Goal: Information Seeking & Learning: Learn about a topic

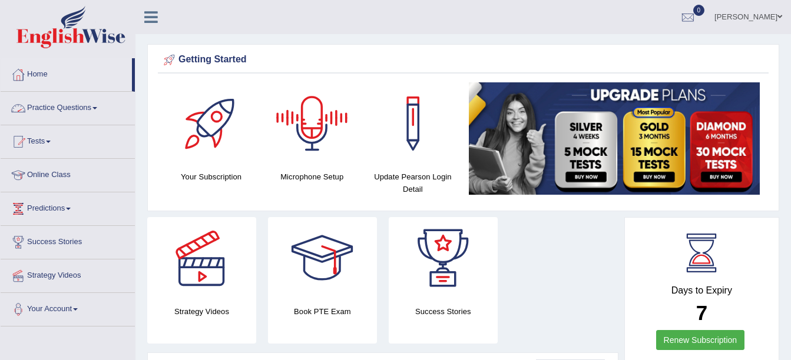
click at [65, 105] on link "Practice Questions" at bounding box center [68, 106] width 134 height 29
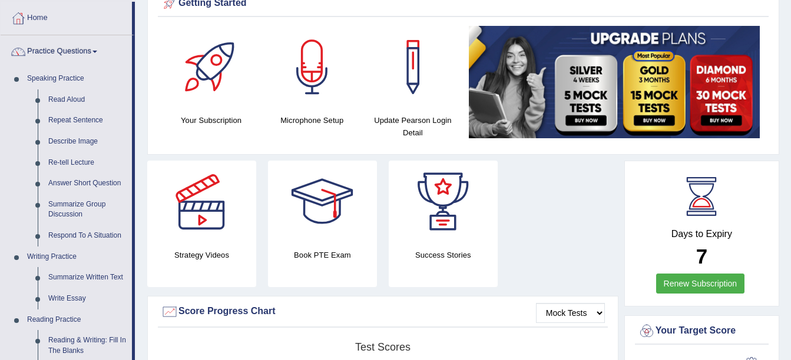
scroll to position [56, 0]
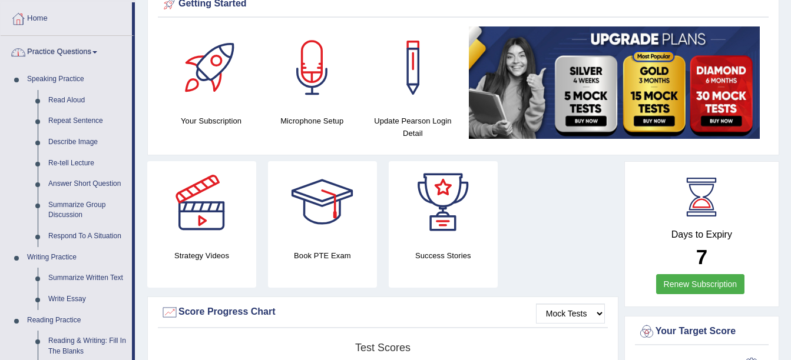
click at [69, 52] on link "Practice Questions" at bounding box center [66, 50] width 131 height 29
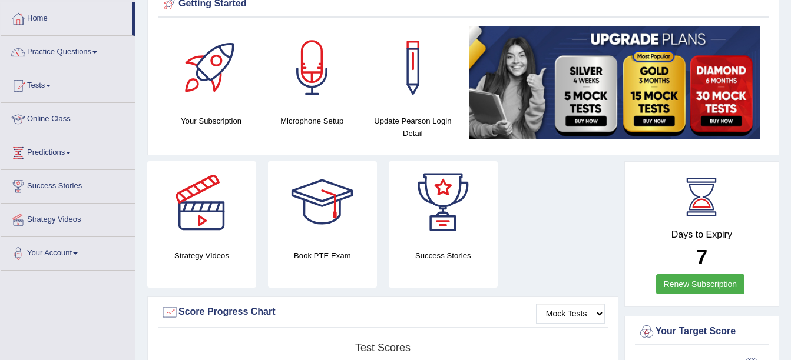
click at [42, 91] on link "Tests" at bounding box center [68, 83] width 134 height 29
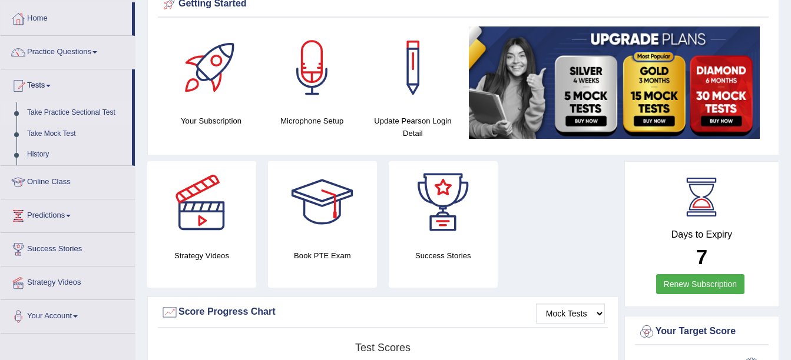
click at [56, 114] on link "Take Practice Sectional Test" at bounding box center [77, 112] width 110 height 21
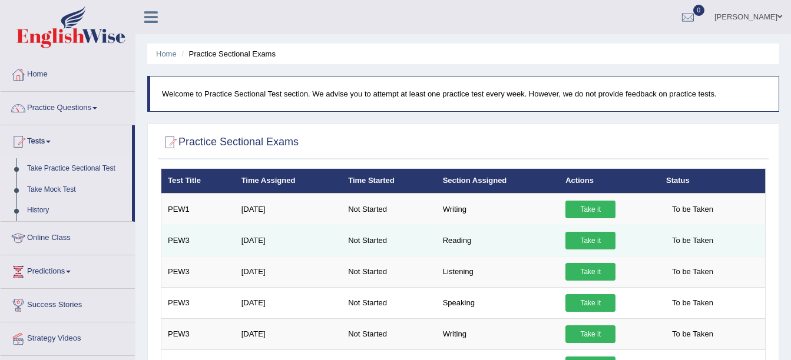
click at [579, 242] on link "Take it" at bounding box center [590, 241] width 50 height 18
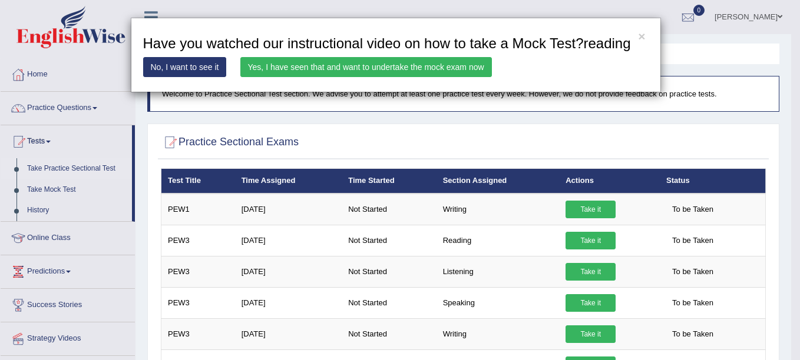
click at [394, 65] on link "Yes, I have seen that and want to undertake the mock exam now" at bounding box center [365, 67] width 251 height 20
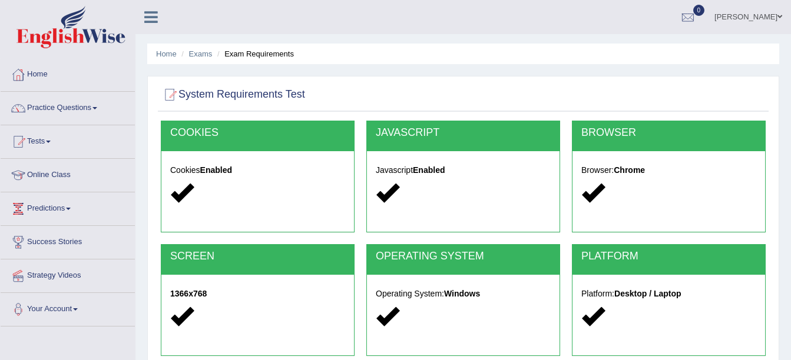
scroll to position [258, 0]
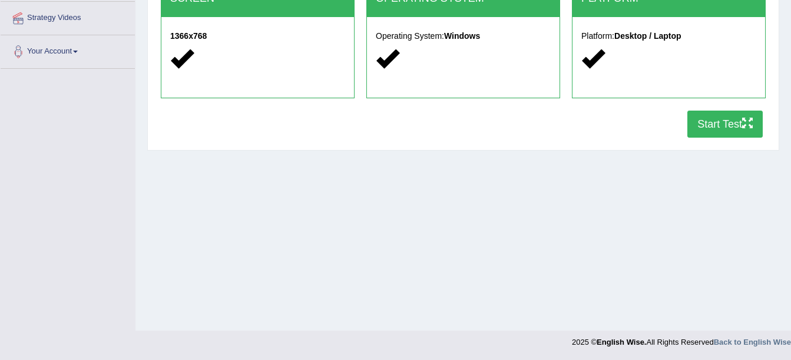
click at [729, 127] on button "Start Test" at bounding box center [724, 124] width 75 height 27
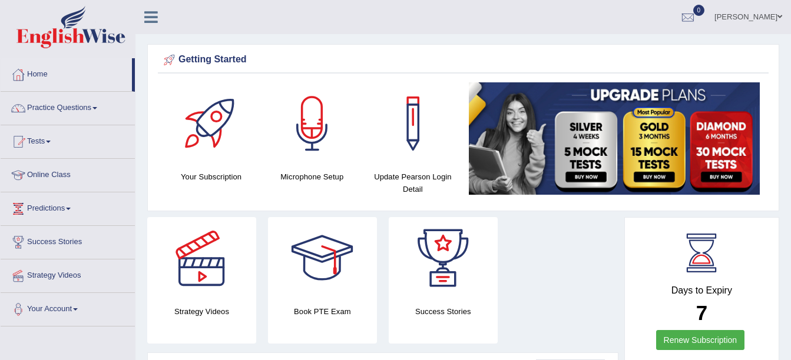
drag, startPoint x: 353, startPoint y: 360, endPoint x: 87, endPoint y: 105, distance: 368.5
click at [87, 105] on link "Practice Questions" at bounding box center [68, 106] width 134 height 29
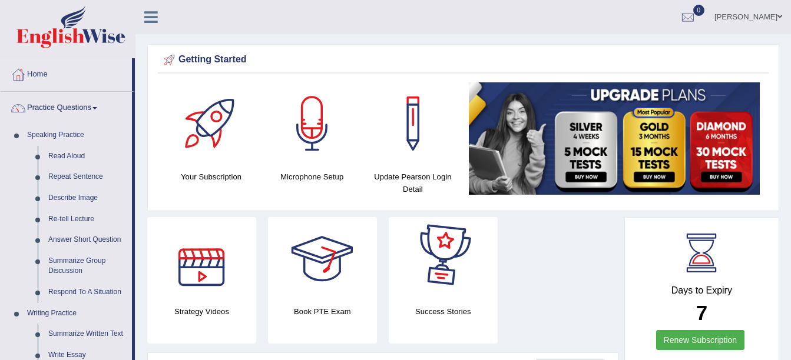
scroll to position [315, 0]
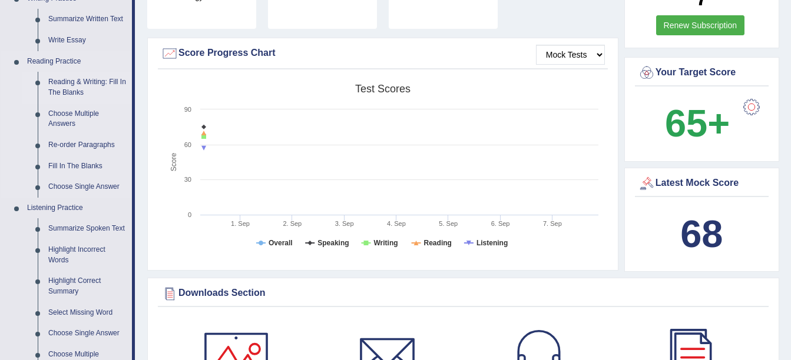
click at [89, 81] on link "Reading & Writing: Fill In The Blanks" at bounding box center [87, 87] width 89 height 31
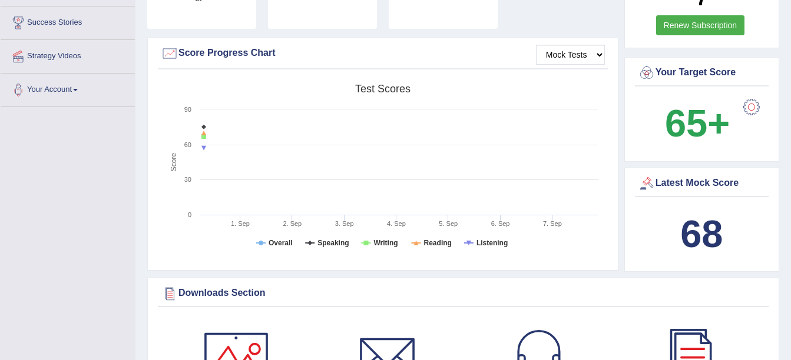
scroll to position [154, 0]
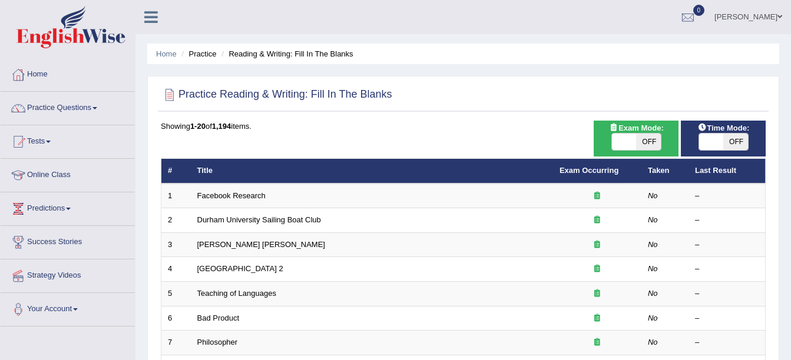
click at [645, 145] on span "OFF" at bounding box center [648, 142] width 25 height 16
checkbox input "true"
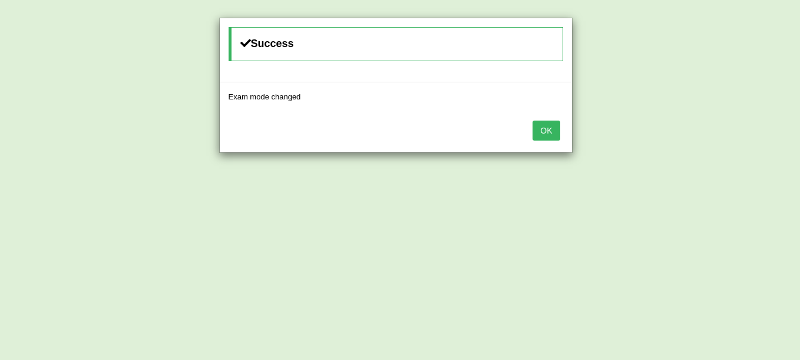
click at [545, 128] on button "OK" at bounding box center [545, 131] width 27 height 20
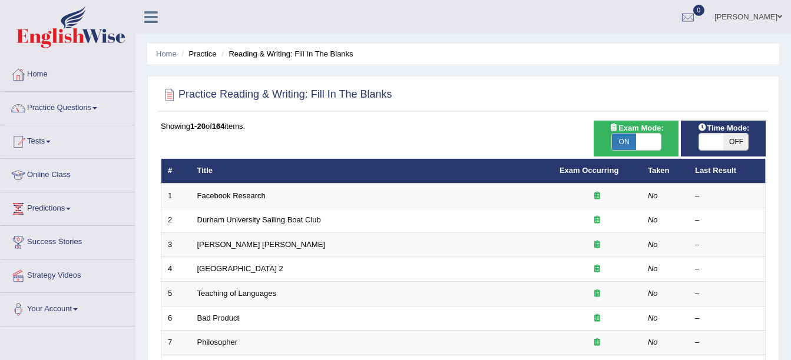
click at [732, 145] on span "OFF" at bounding box center [735, 142] width 25 height 16
checkbox input "true"
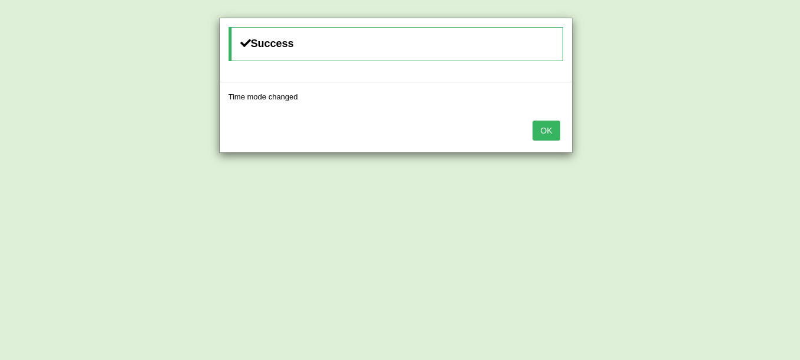
click at [559, 124] on button "OK" at bounding box center [545, 131] width 27 height 20
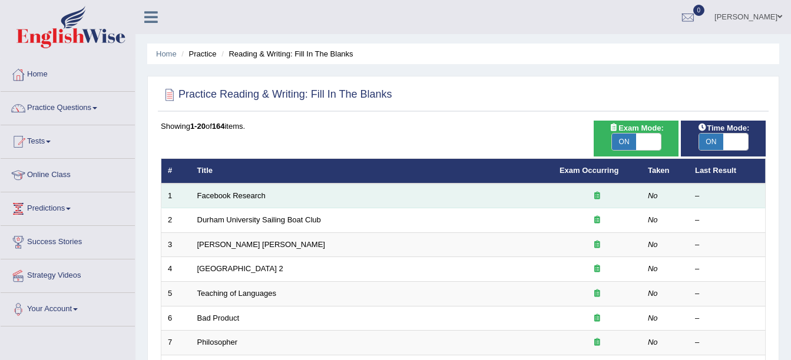
click at [229, 190] on td "Facebook Research" at bounding box center [372, 196] width 362 height 25
click at [231, 197] on link "Facebook Research" at bounding box center [231, 195] width 68 height 9
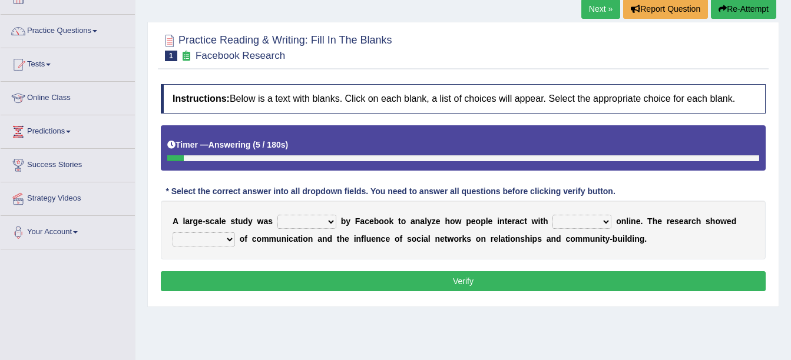
scroll to position [94, 0]
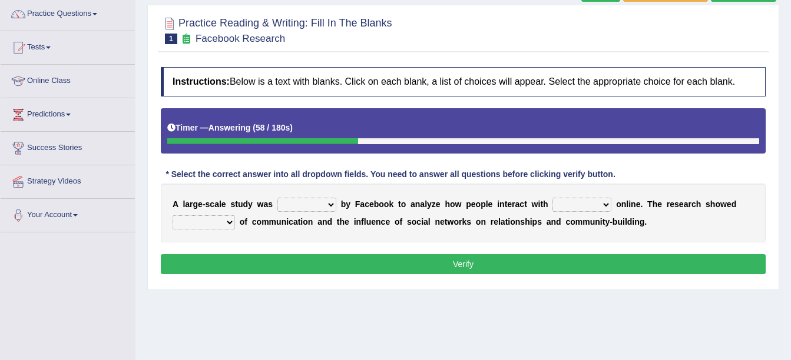
click at [317, 201] on select "surveyed had asked made" at bounding box center [306, 205] width 59 height 14
select select "surveyed"
click at [277, 198] on select "surveyed had asked made" at bounding box center [306, 205] width 59 height 14
click at [554, 203] on select "together all each other another" at bounding box center [581, 205] width 59 height 14
select select "each other"
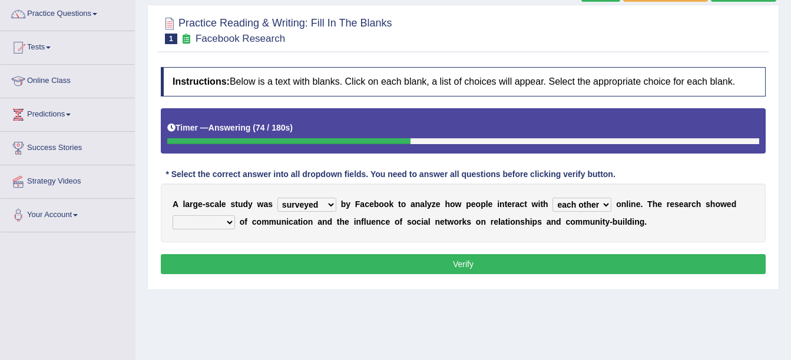
click at [552, 198] on select "together all each other another" at bounding box center [581, 205] width 59 height 14
click at [195, 216] on select "advantages standards fellowships patterns" at bounding box center [204, 222] width 62 height 14
click at [173, 215] on select "advantages standards fellowships patterns" at bounding box center [204, 222] width 62 height 14
click at [219, 217] on select "advantages standards fellowships patterns" at bounding box center [204, 222] width 62 height 14
select select "advantages"
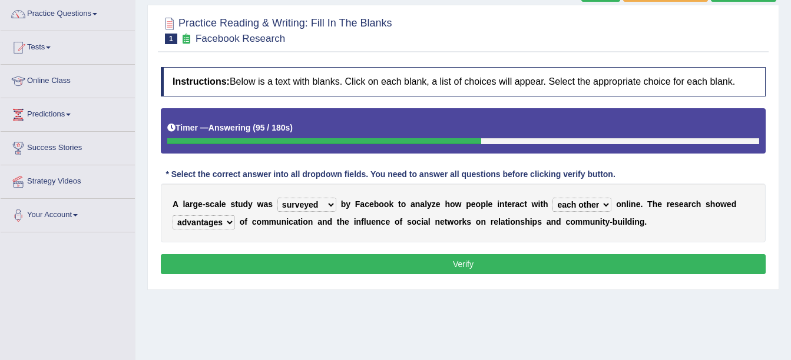
click at [173, 215] on select "advantages standards fellowships patterns" at bounding box center [204, 222] width 62 height 14
click at [293, 263] on button "Verify" at bounding box center [463, 264] width 605 height 20
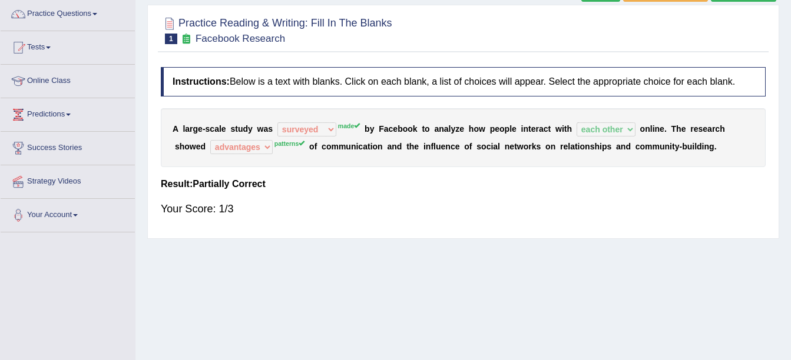
scroll to position [0, 0]
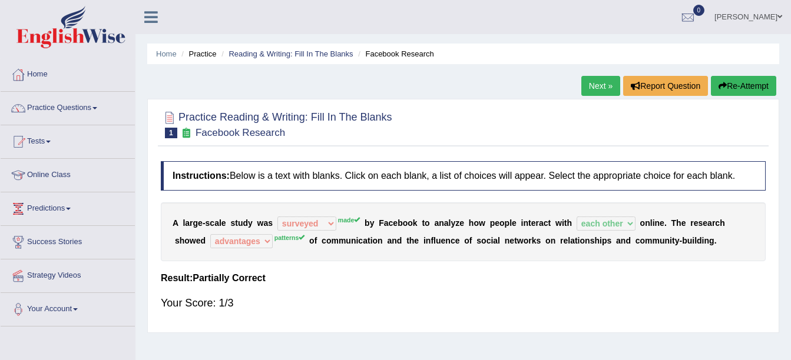
click at [611, 80] on link "Next »" at bounding box center [600, 86] width 39 height 20
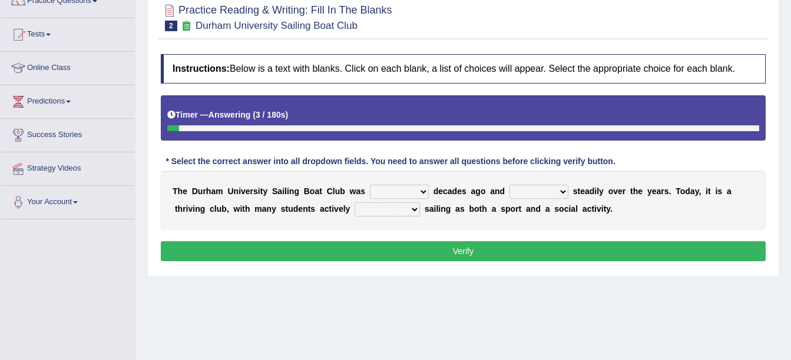
scroll to position [118, 0]
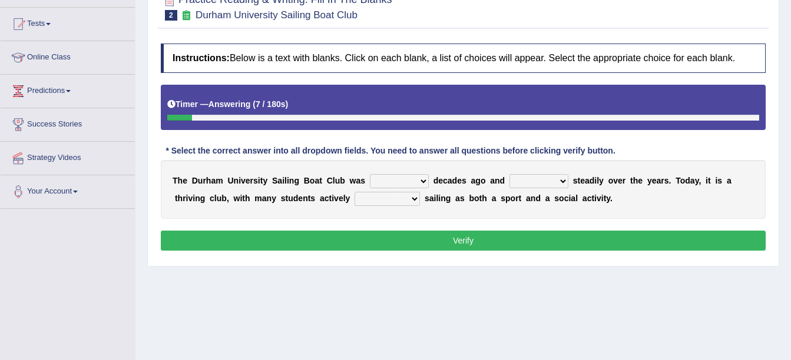
click at [387, 179] on select "found fund founded find" at bounding box center [399, 181] width 59 height 14
select select "founded"
click at [370, 174] on select "found fund founded find" at bounding box center [399, 181] width 59 height 14
click at [509, 177] on select "grow growing has grown grown" at bounding box center [538, 181] width 59 height 14
select select "has grown"
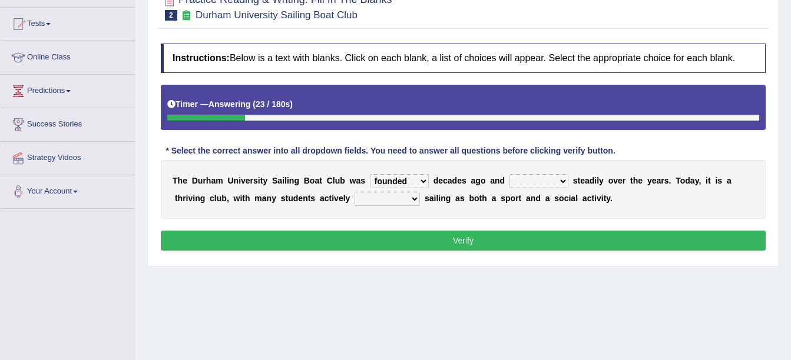
click at [509, 174] on select "grow growing has grown grown" at bounding box center [538, 181] width 59 height 14
click at [354, 196] on select "enjoy enjoyed are enjoying enjoying" at bounding box center [386, 199] width 65 height 14
select select "enjoying"
click at [354, 192] on select "enjoy enjoyed are enjoying enjoying" at bounding box center [386, 199] width 65 height 14
click at [386, 240] on button "Verify" at bounding box center [463, 241] width 605 height 20
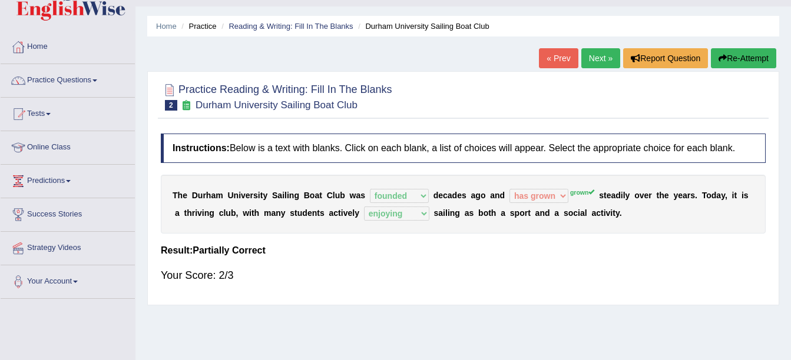
scroll to position [0, 0]
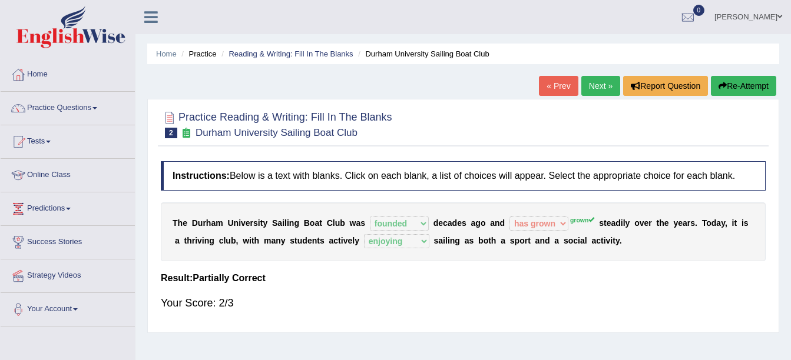
click at [605, 82] on link "Next »" at bounding box center [600, 86] width 39 height 20
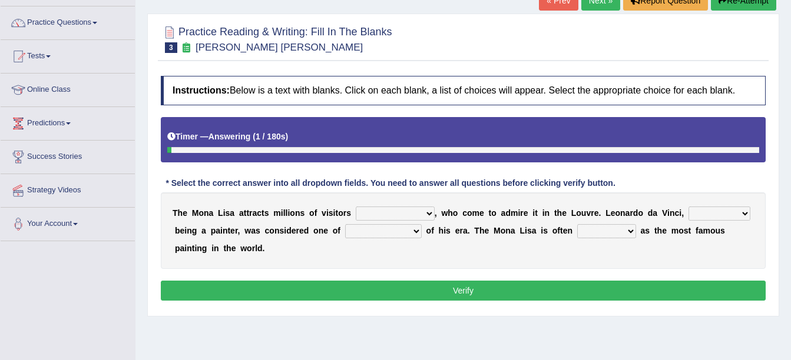
scroll to position [91, 0]
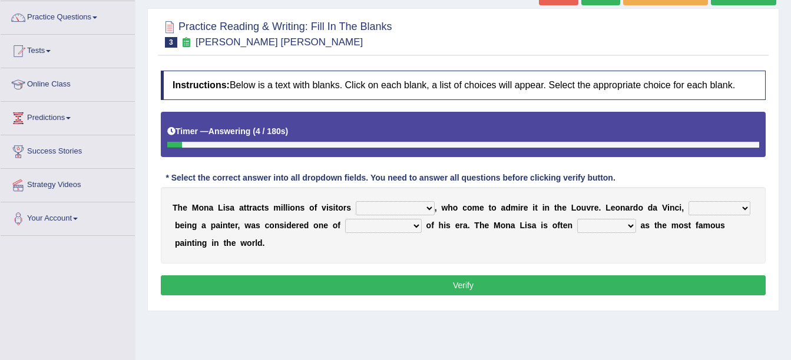
click at [408, 208] on select "around the year the all year all year round per year" at bounding box center [395, 208] width 79 height 14
select select "around the year"
click at [356, 201] on select "around the year the all year all year round per year" at bounding box center [395, 208] width 79 height 14
click at [688, 210] on select "rather than as much as as well as as long as" at bounding box center [719, 208] width 62 height 14
select select "rather than"
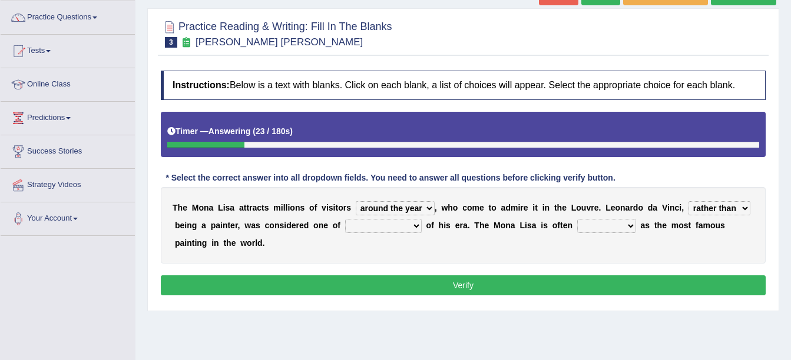
click at [688, 201] on select "rather than as much as as well as as long as" at bounding box center [719, 208] width 62 height 14
click at [356, 225] on select "better artists artist the better artist the best artists" at bounding box center [383, 226] width 77 height 14
select select "the best artists"
click at [345, 219] on select "better artists artist the better artist the best artists" at bounding box center [383, 226] width 77 height 14
click at [577, 225] on select "classified suggested predicted described" at bounding box center [606, 226] width 59 height 14
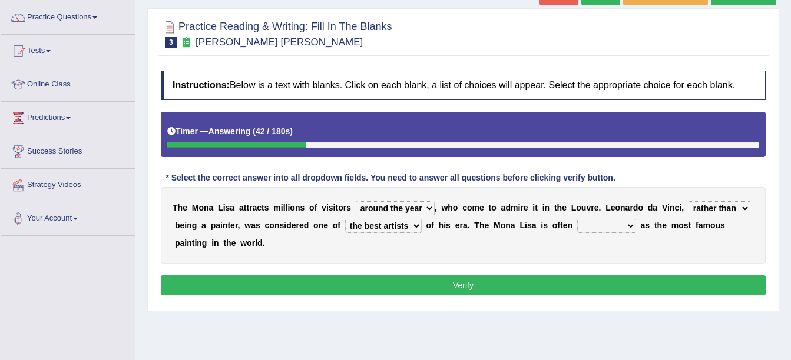
select select "described"
click at [577, 219] on select "classified suggested predicted described" at bounding box center [606, 226] width 59 height 14
click at [547, 276] on button "Verify" at bounding box center [463, 286] width 605 height 20
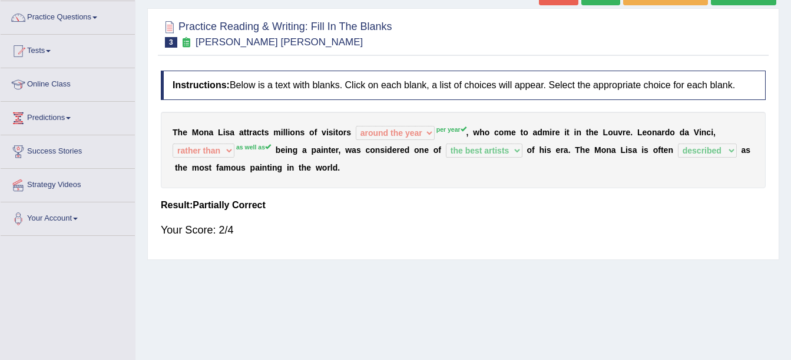
scroll to position [0, 0]
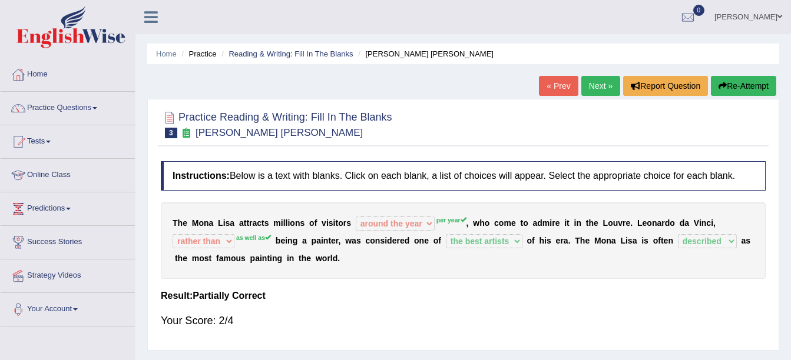
click at [595, 89] on link "Next »" at bounding box center [600, 86] width 39 height 20
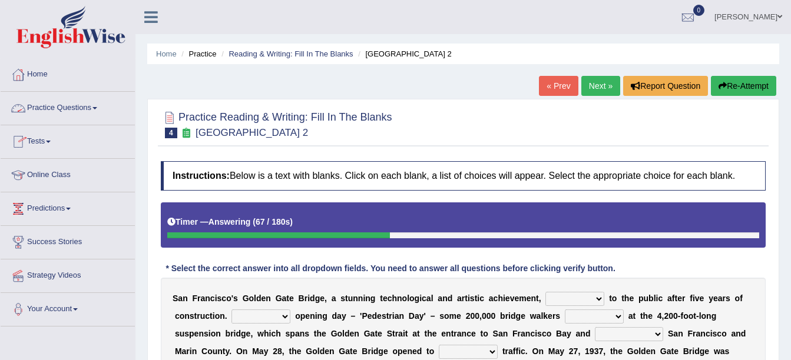
click at [81, 115] on link "Practice Questions" at bounding box center [68, 106] width 134 height 29
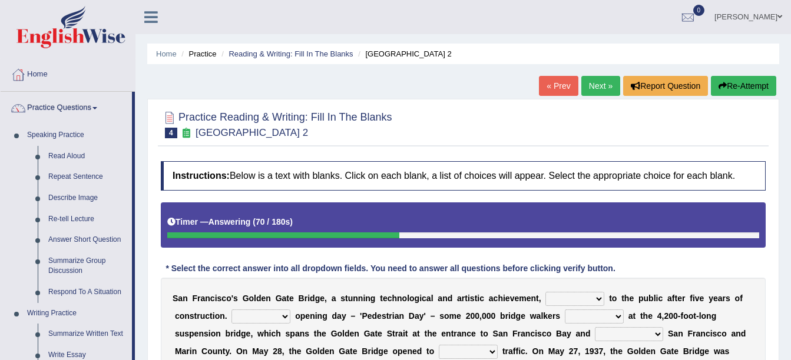
scroll to position [315, 0]
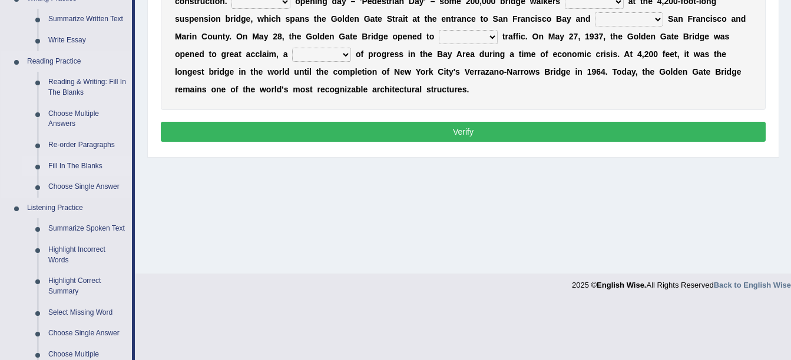
click at [91, 167] on link "Fill In The Blanks" at bounding box center [87, 166] width 89 height 21
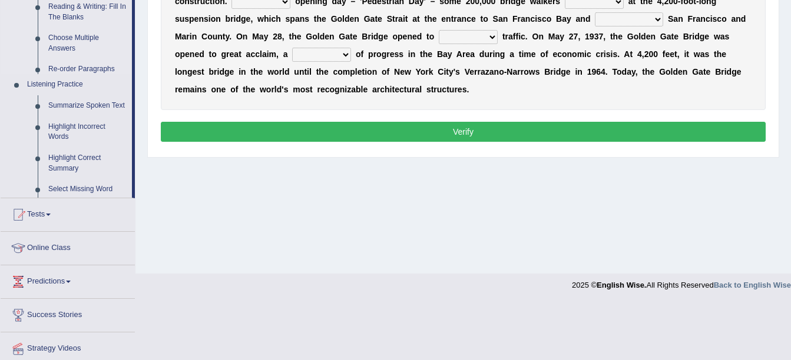
scroll to position [155, 0]
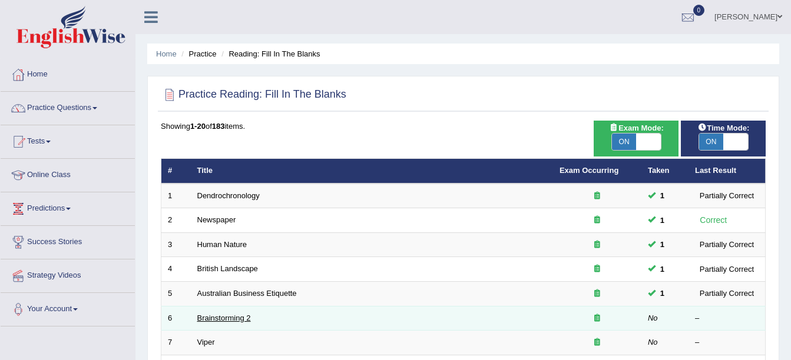
click at [237, 322] on link "Brainstorming 2" at bounding box center [224, 318] width 54 height 9
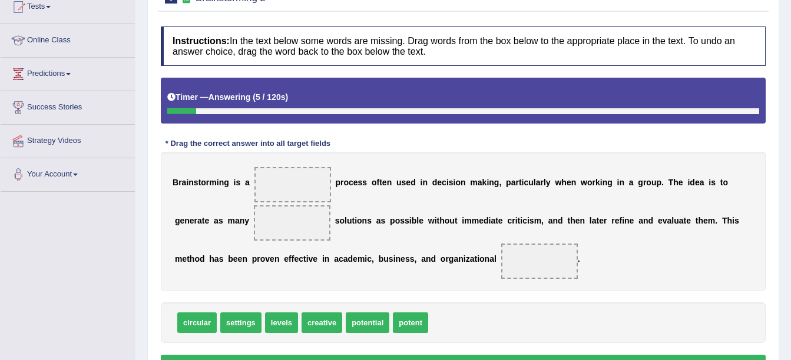
scroll to position [141, 0]
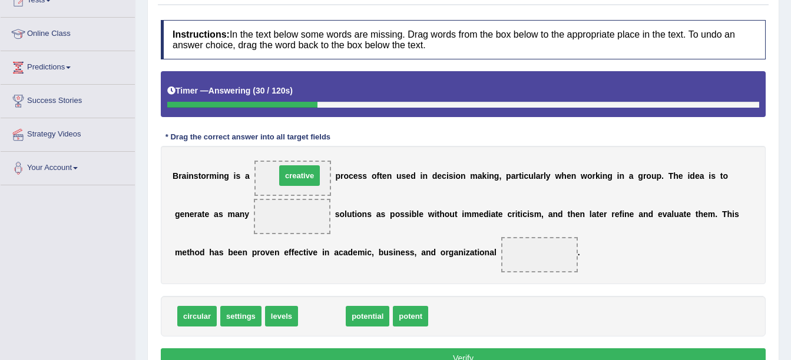
drag, startPoint x: 323, startPoint y: 315, endPoint x: 301, endPoint y: 174, distance: 142.5
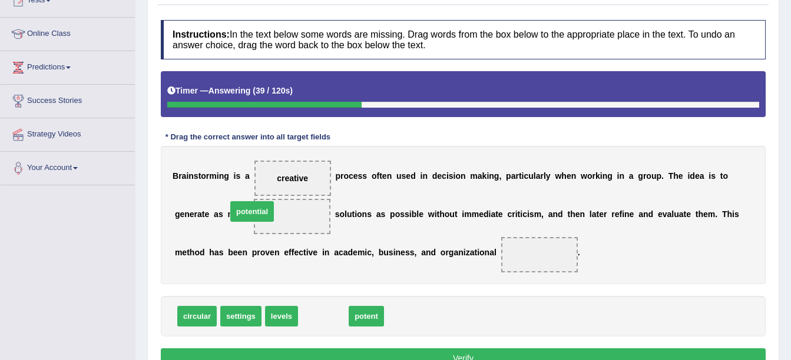
drag, startPoint x: 311, startPoint y: 315, endPoint x: 241, endPoint y: 212, distance: 124.9
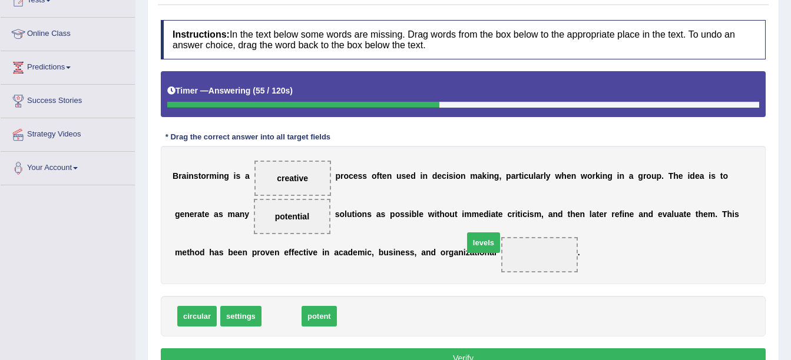
drag, startPoint x: 273, startPoint y: 318, endPoint x: 438, endPoint y: 259, distance: 175.1
click at [426, 354] on button "Verify" at bounding box center [463, 359] width 605 height 20
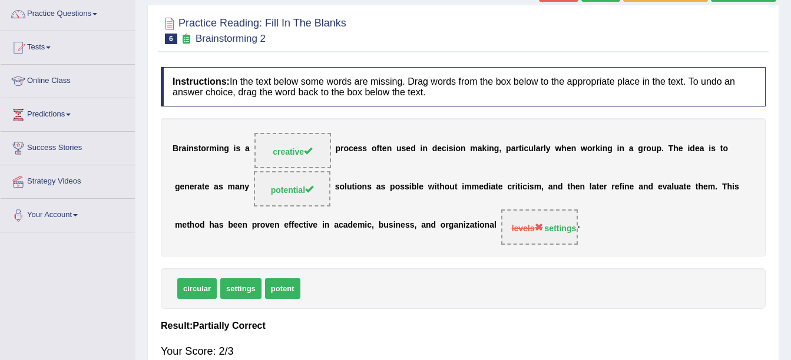
scroll to position [0, 0]
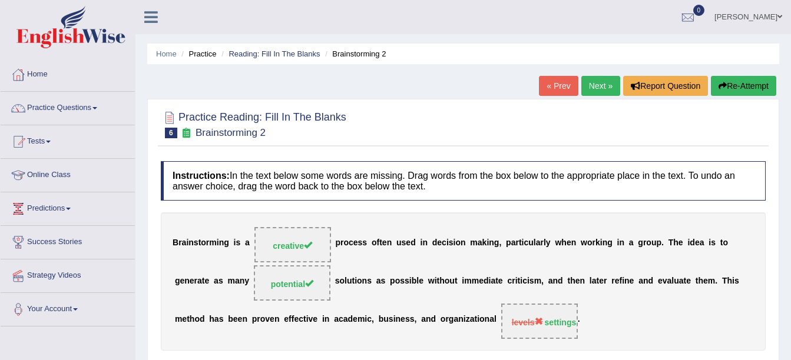
click at [595, 88] on link "Next »" at bounding box center [600, 86] width 39 height 20
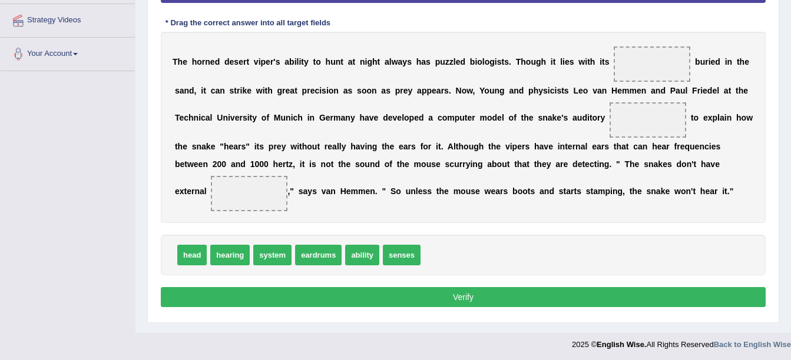
scroll to position [257, 0]
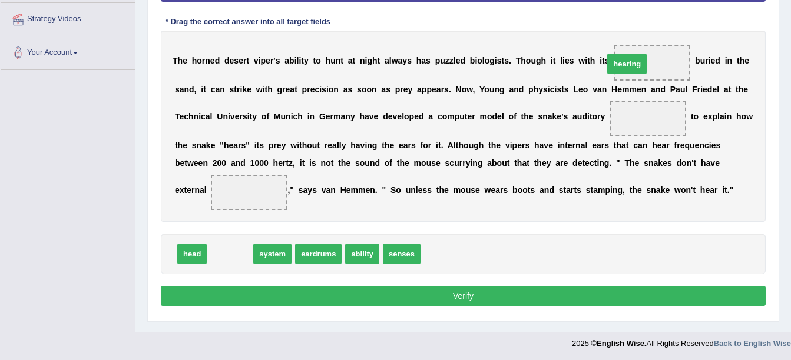
drag, startPoint x: 228, startPoint y: 250, endPoint x: 625, endPoint y: 60, distance: 439.8
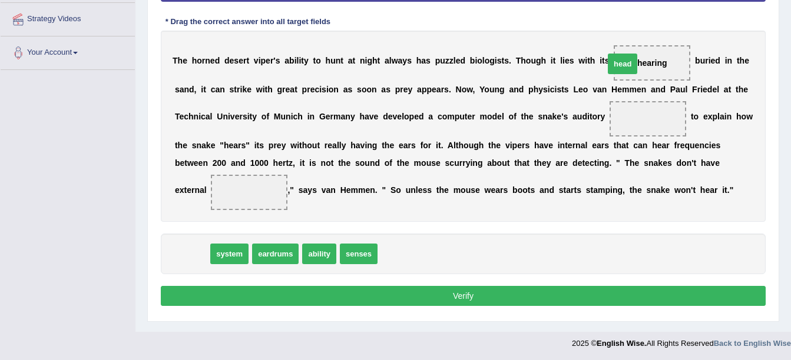
drag, startPoint x: 194, startPoint y: 255, endPoint x: 625, endPoint y: 64, distance: 471.3
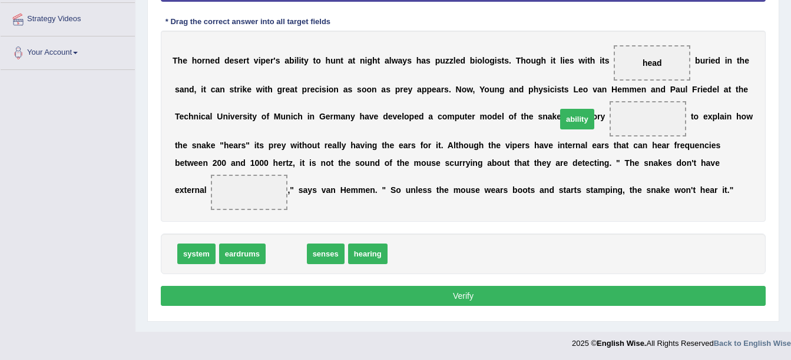
drag, startPoint x: 280, startPoint y: 253, endPoint x: 571, endPoint y: 118, distance: 320.6
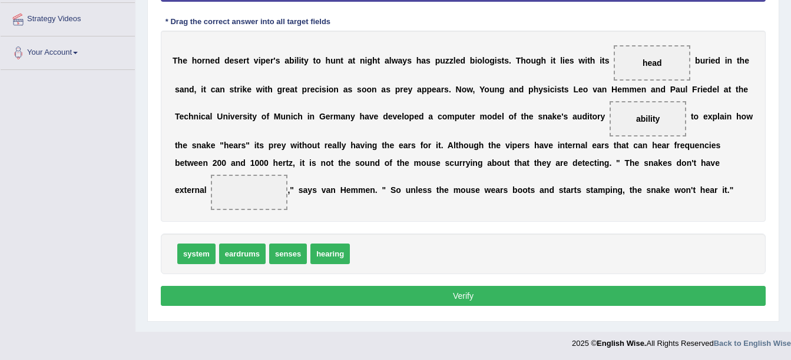
click at [284, 257] on span "senses" at bounding box center [288, 254] width 38 height 21
drag, startPoint x: 249, startPoint y: 253, endPoint x: 614, endPoint y: 177, distance: 372.9
click at [476, 291] on button "Verify" at bounding box center [463, 296] width 605 height 20
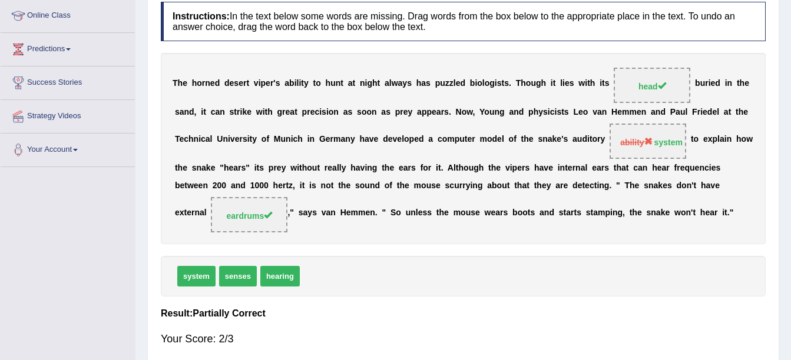
scroll to position [79, 0]
